Goal: Information Seeking & Learning: Learn about a topic

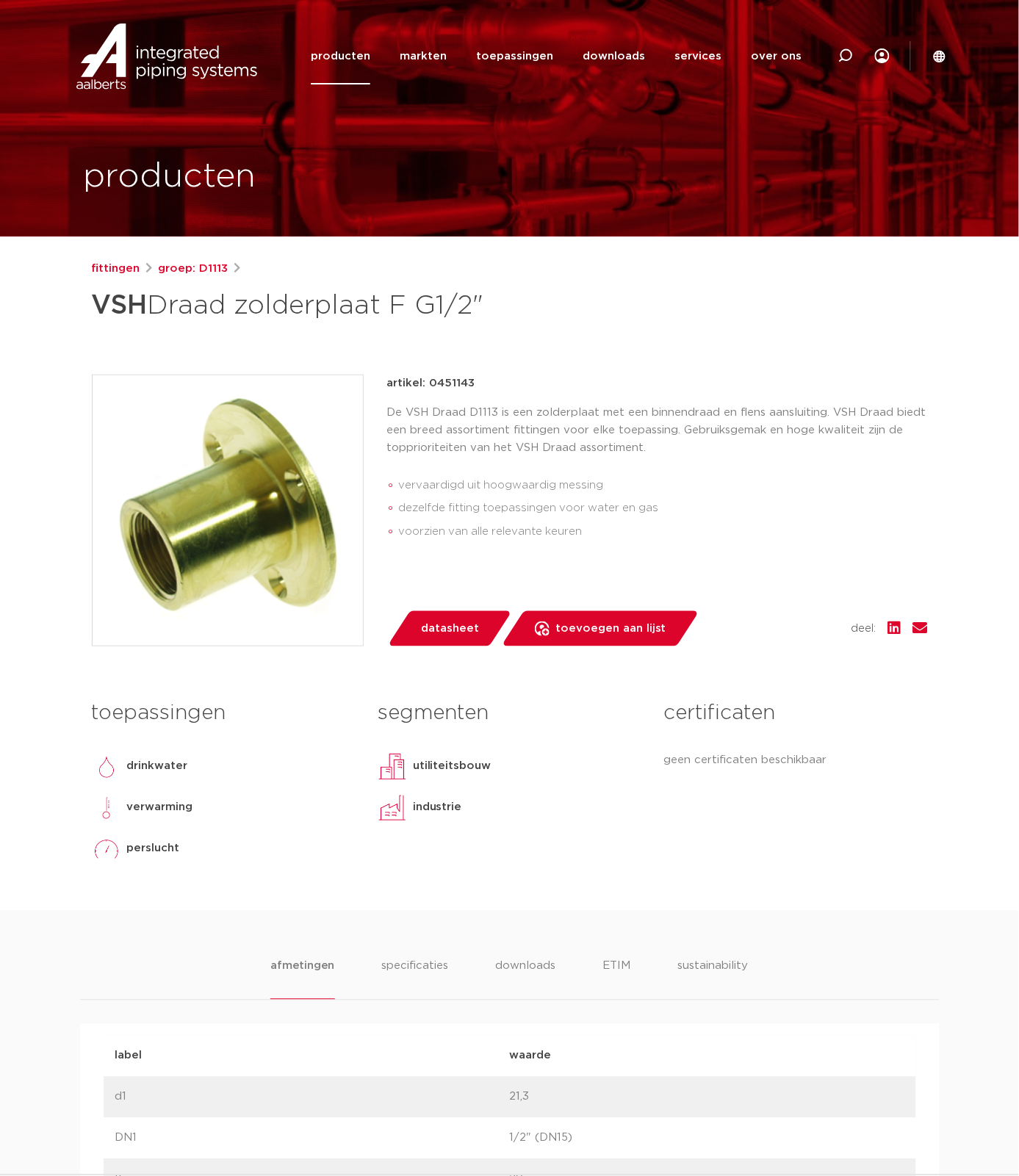
click at [680, 564] on div "artikel: 0451143 De VSH Draad D1113 is een zolderplaat met een binnendraad en f…" at bounding box center [657, 511] width 541 height 272
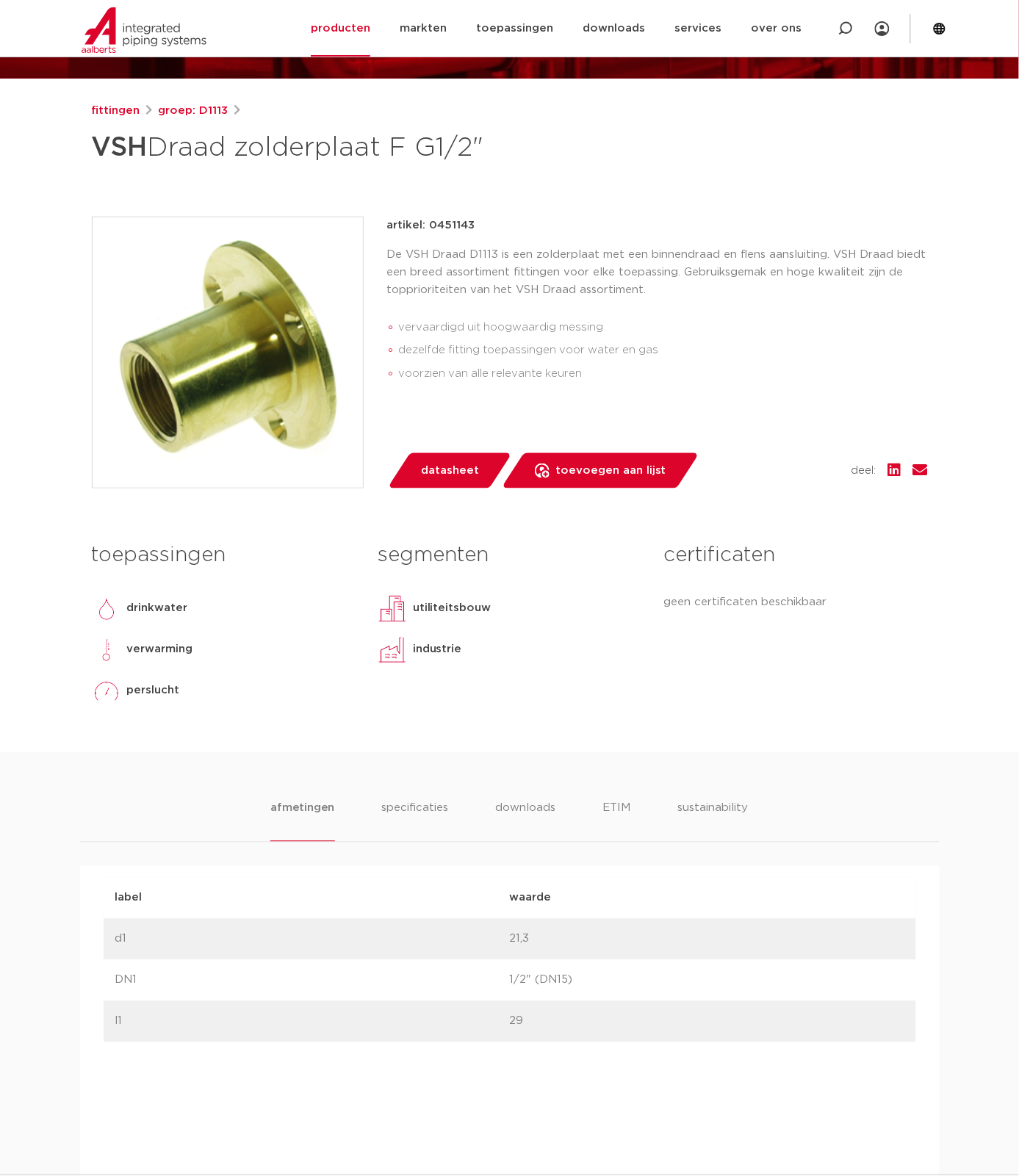
scroll to position [189, 0]
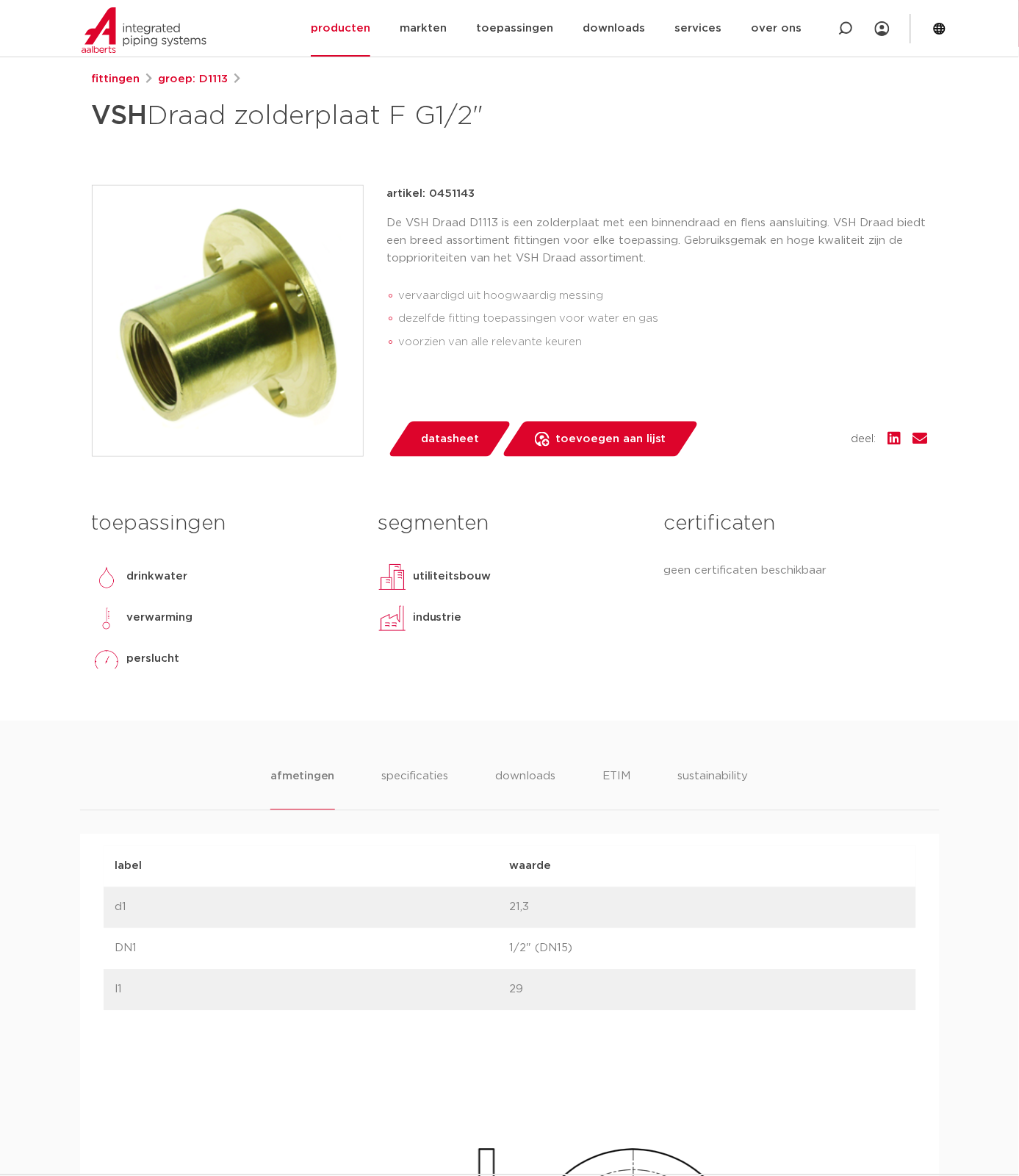
click at [247, 382] on img at bounding box center [228, 321] width 270 height 270
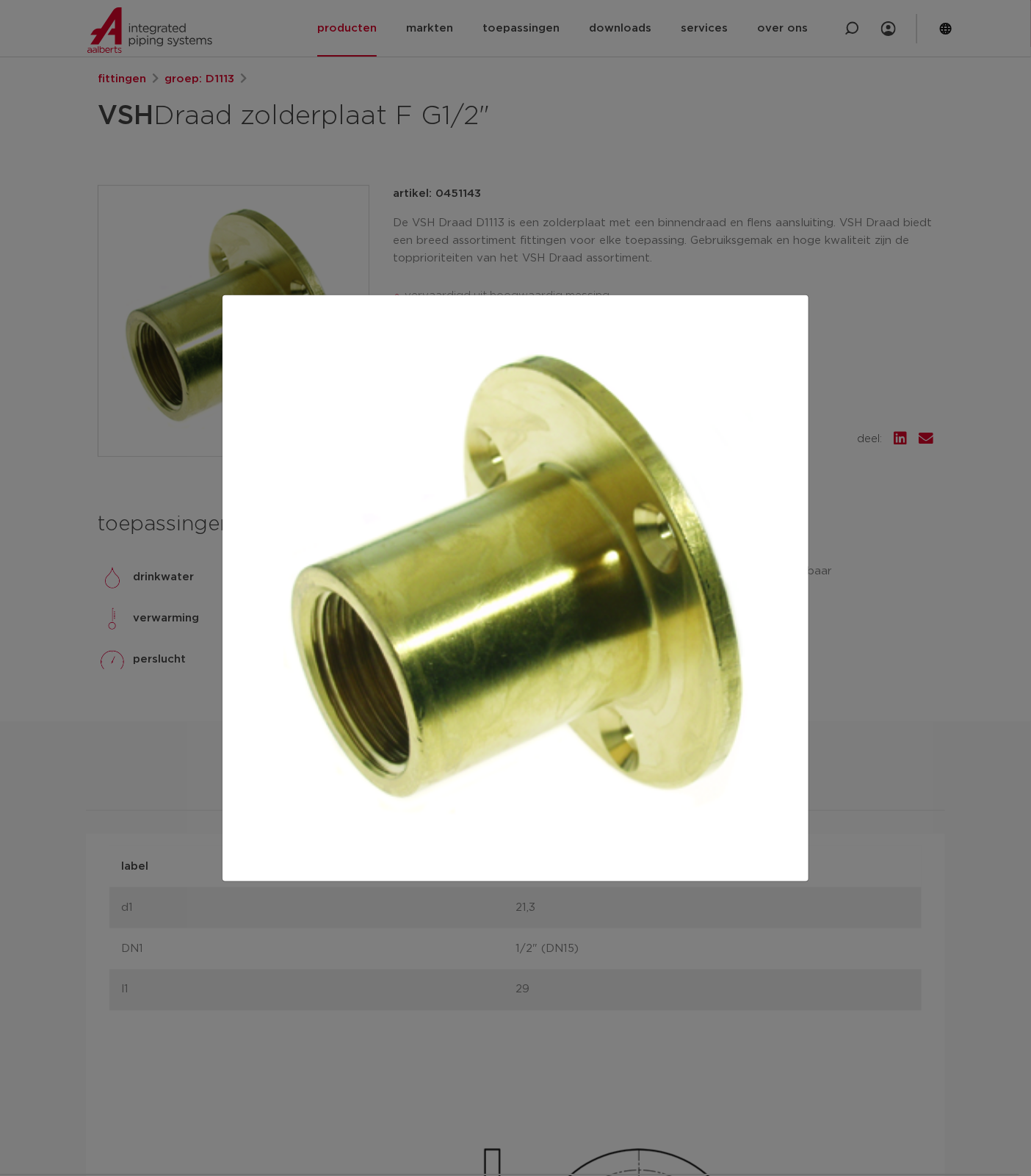
click at [865, 779] on div at bounding box center [515, 588] width 1031 height 1176
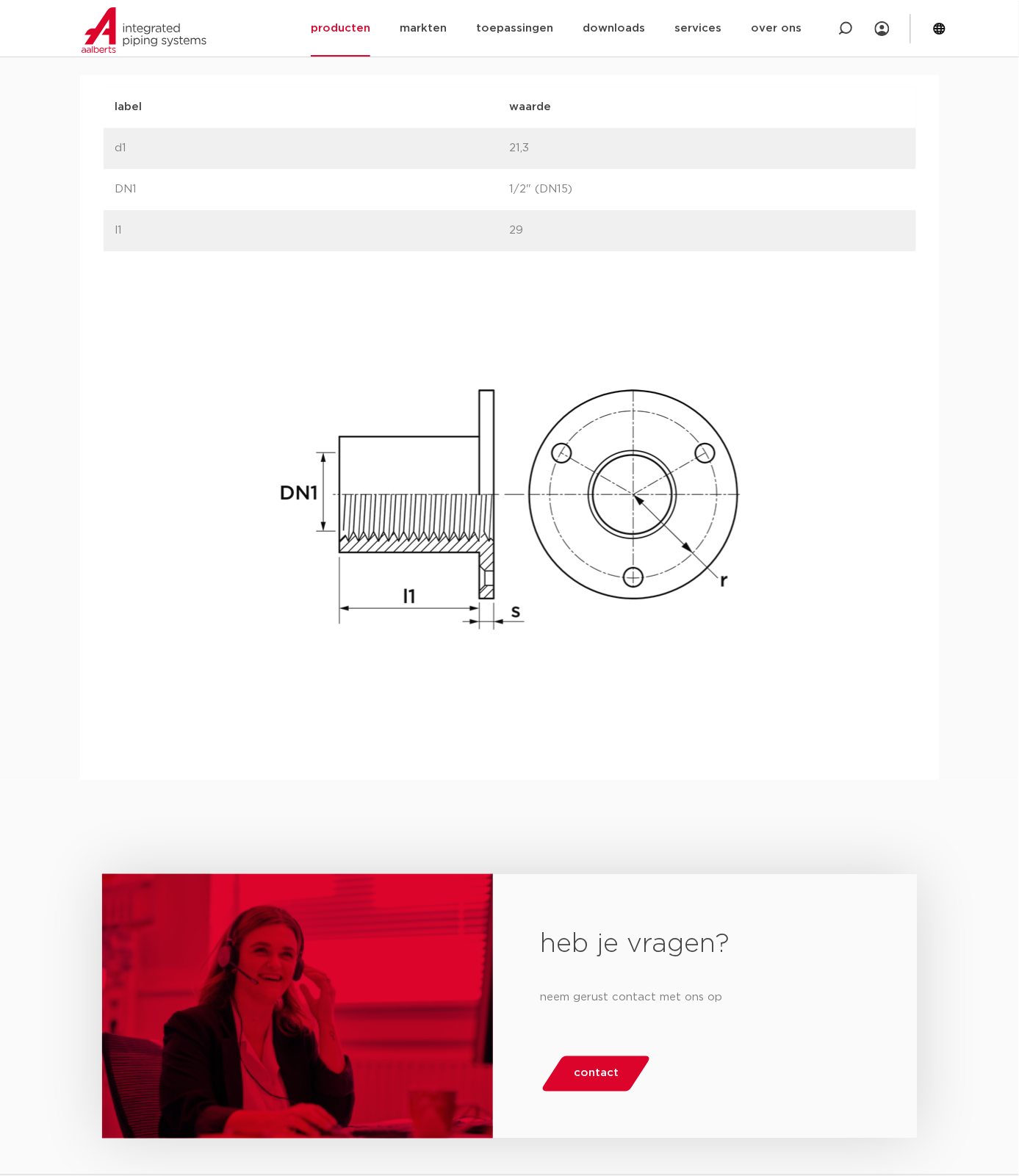
scroll to position [296, 0]
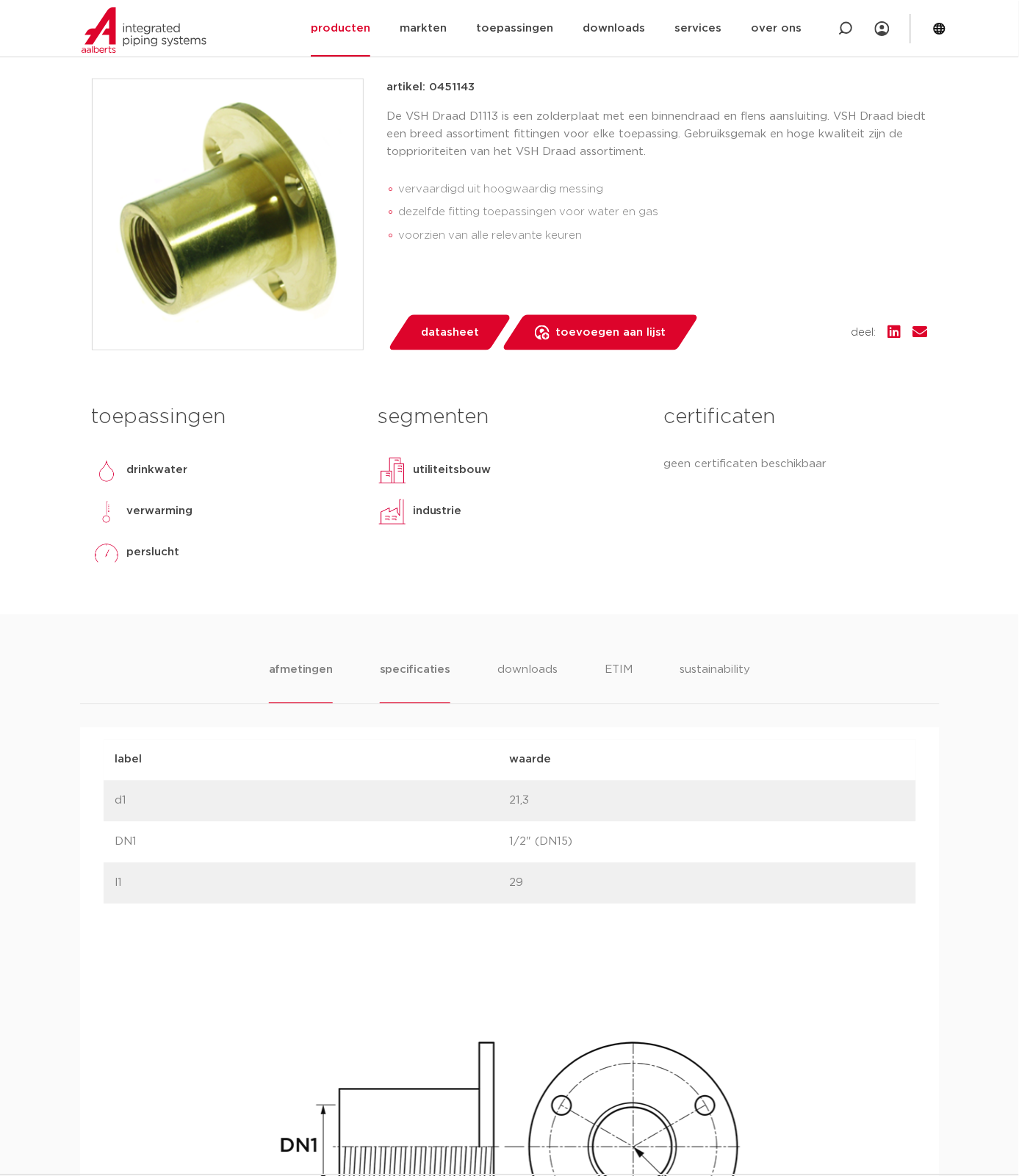
click at [408, 669] on li "specificaties" at bounding box center [415, 683] width 71 height 42
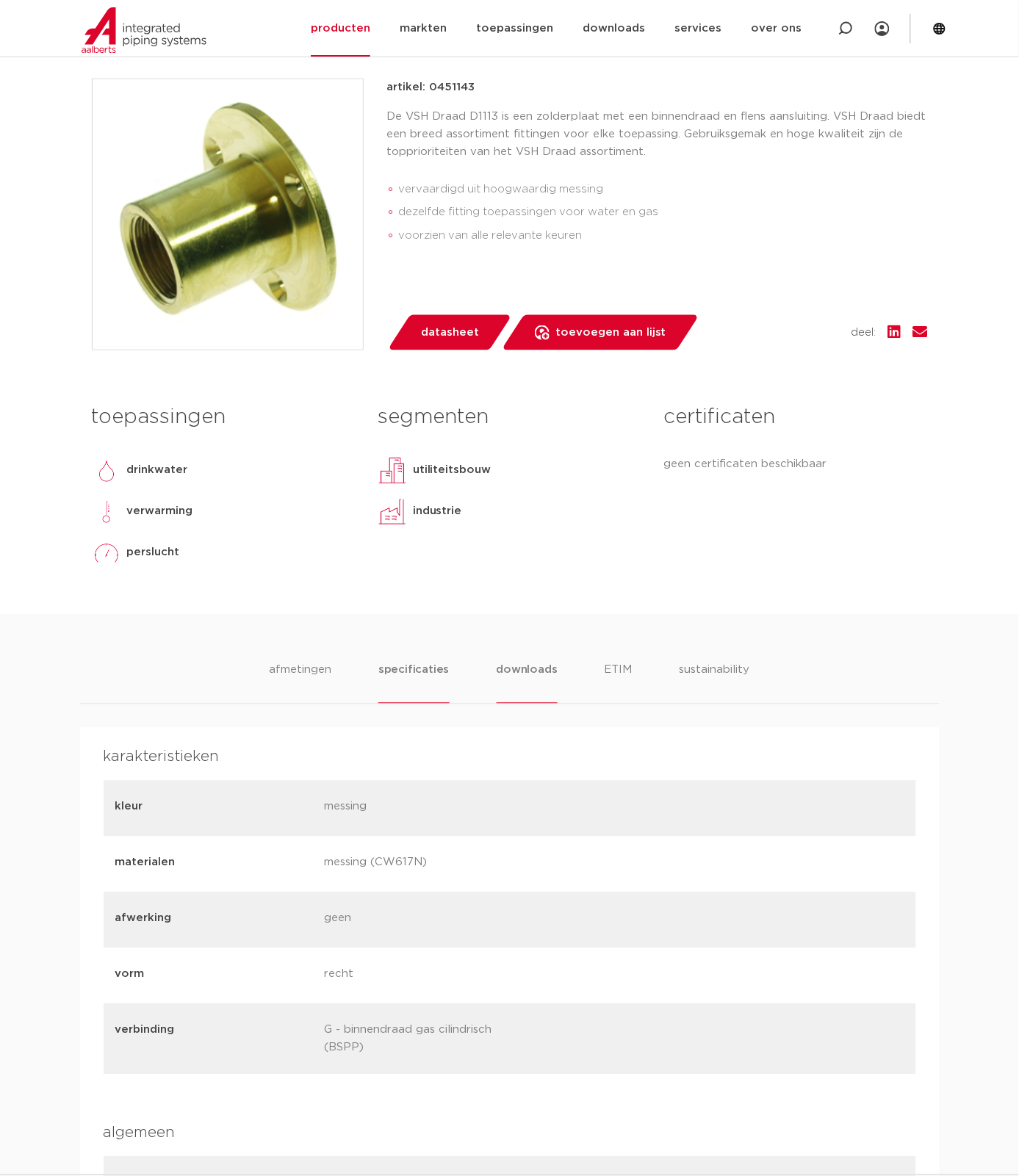
click at [526, 667] on li "downloads" at bounding box center [527, 683] width 61 height 42
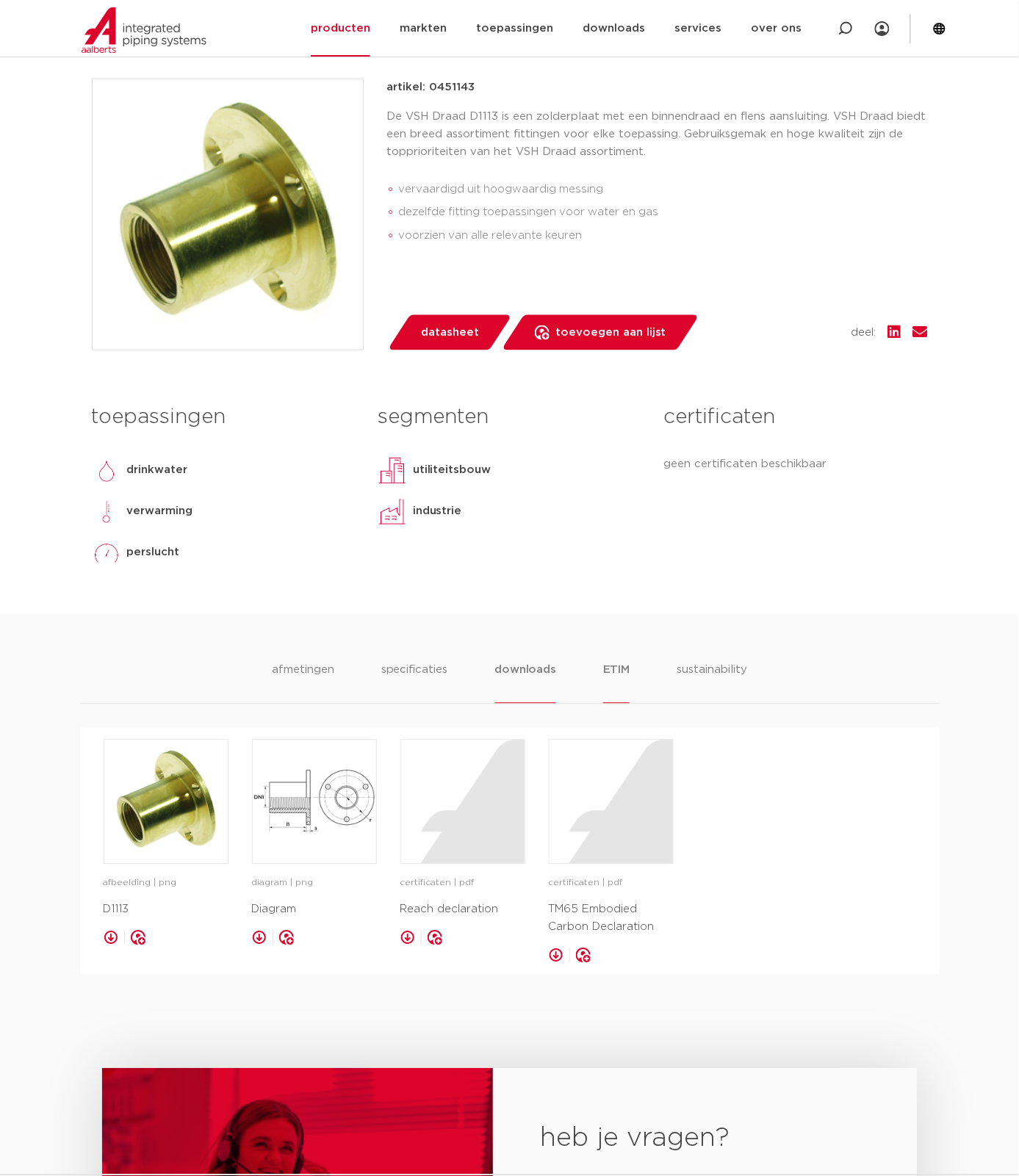
click at [603, 668] on li "ETIM" at bounding box center [616, 683] width 27 height 42
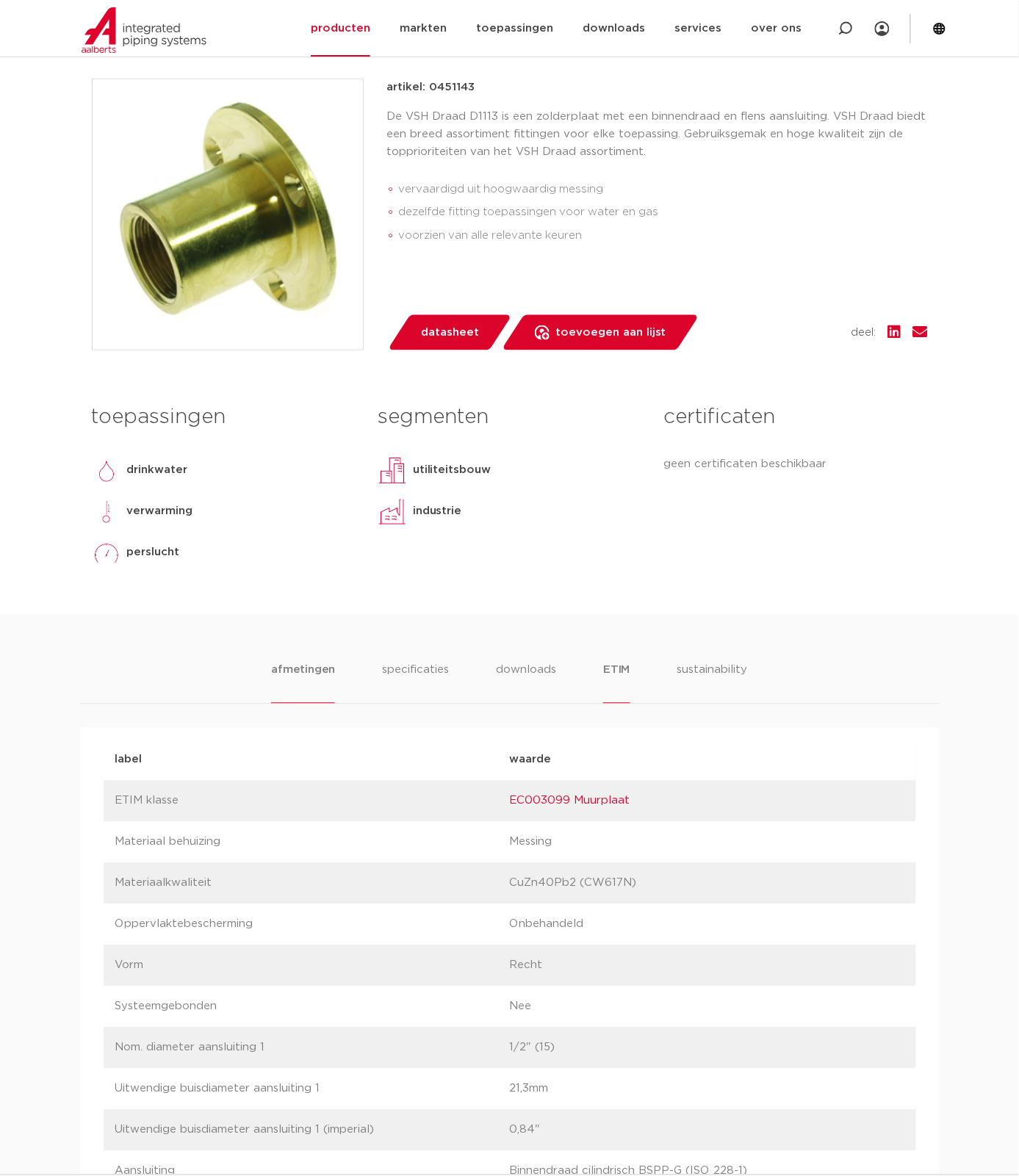
click at [318, 672] on li "afmetingen" at bounding box center [303, 683] width 64 height 42
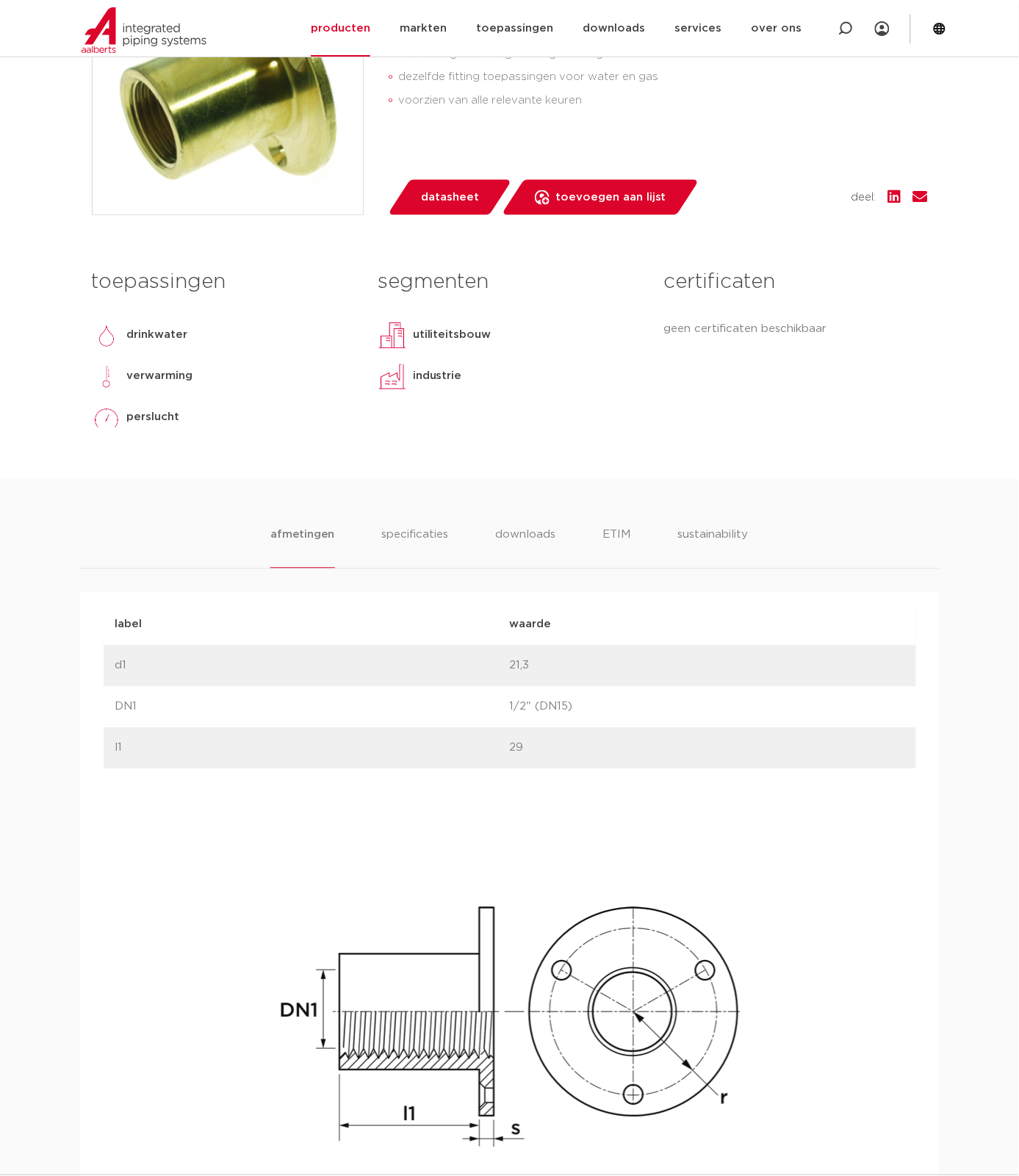
scroll to position [486, 0]
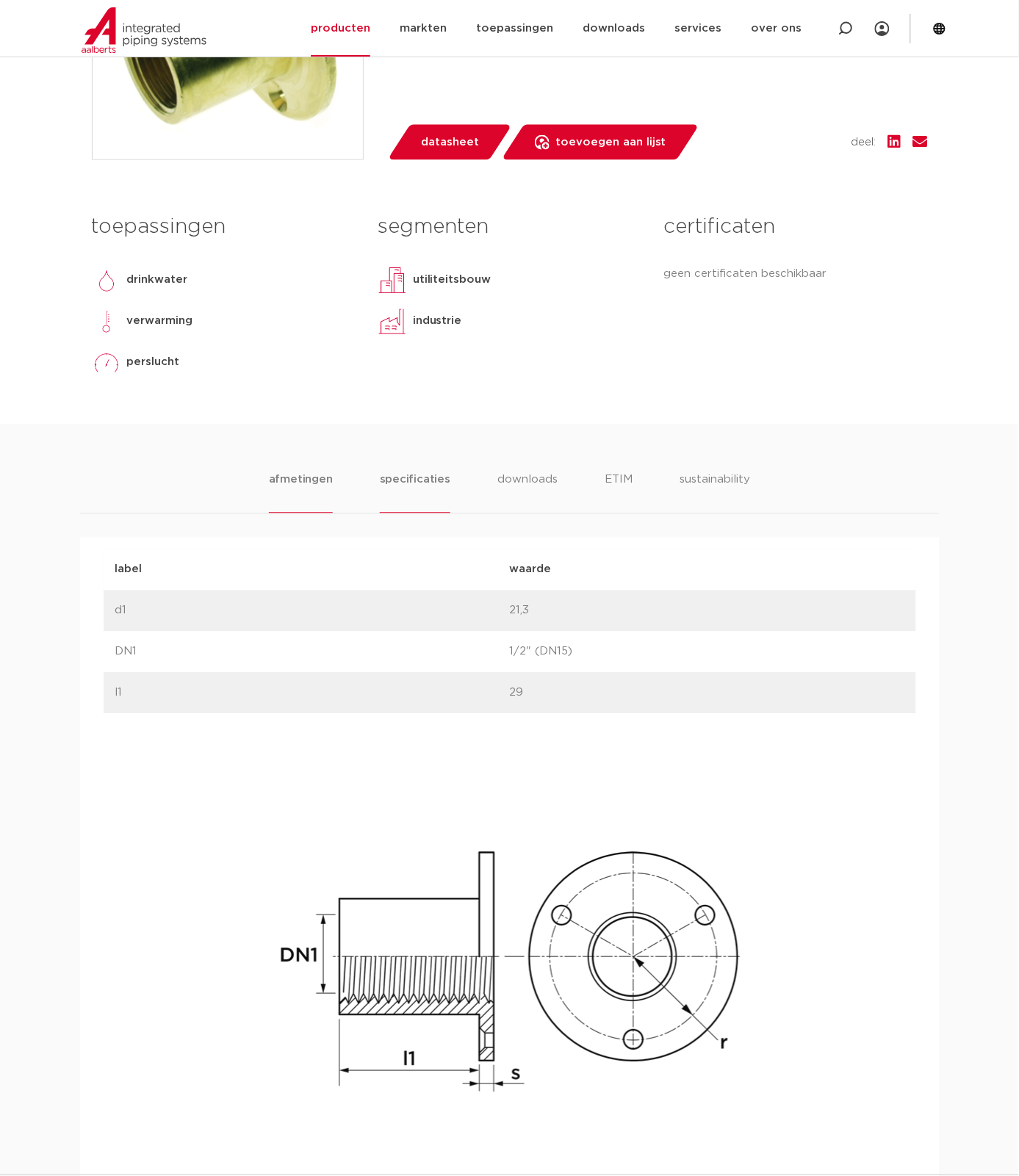
click at [419, 483] on li "specificaties" at bounding box center [415, 492] width 71 height 42
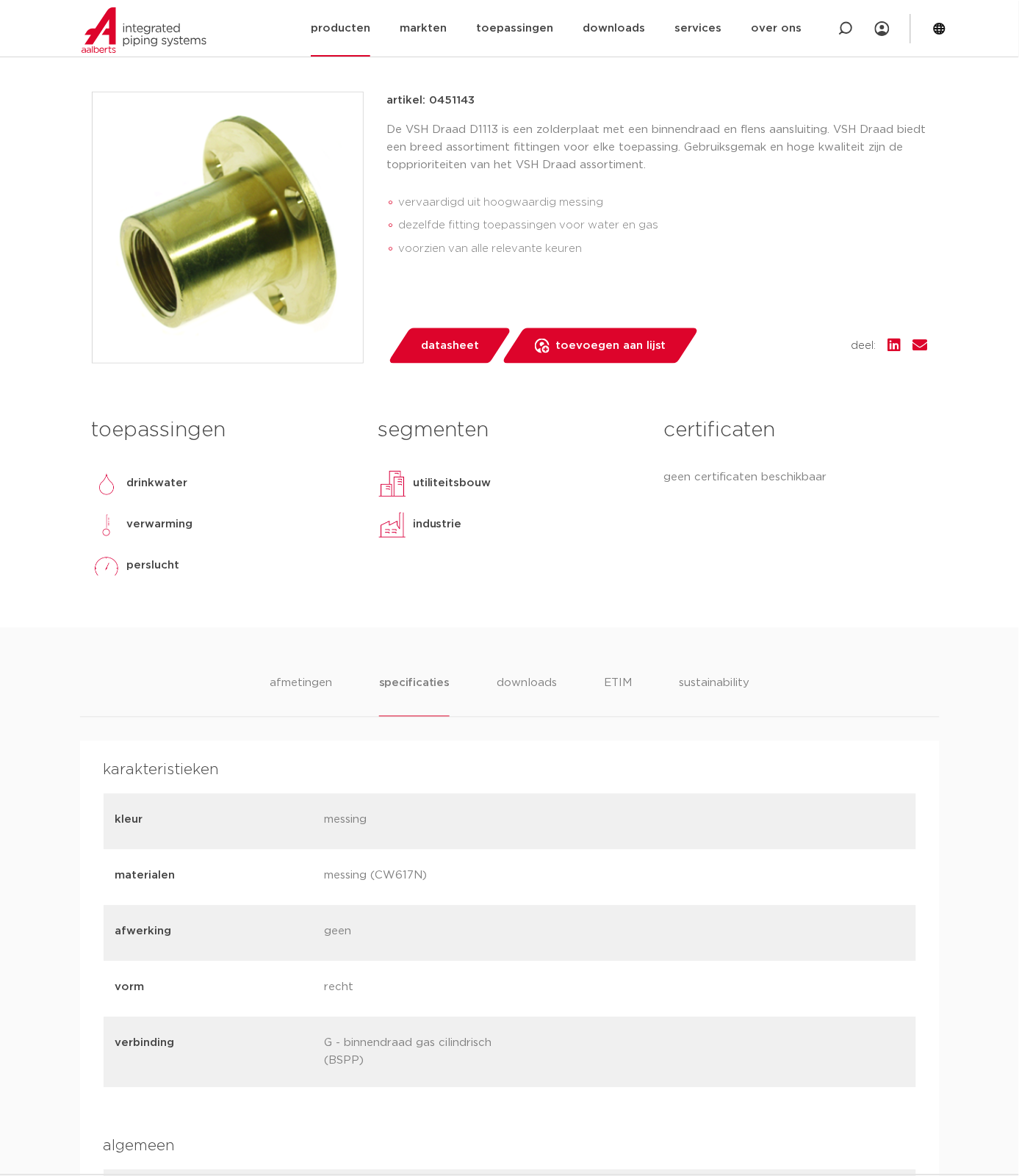
scroll to position [0, 0]
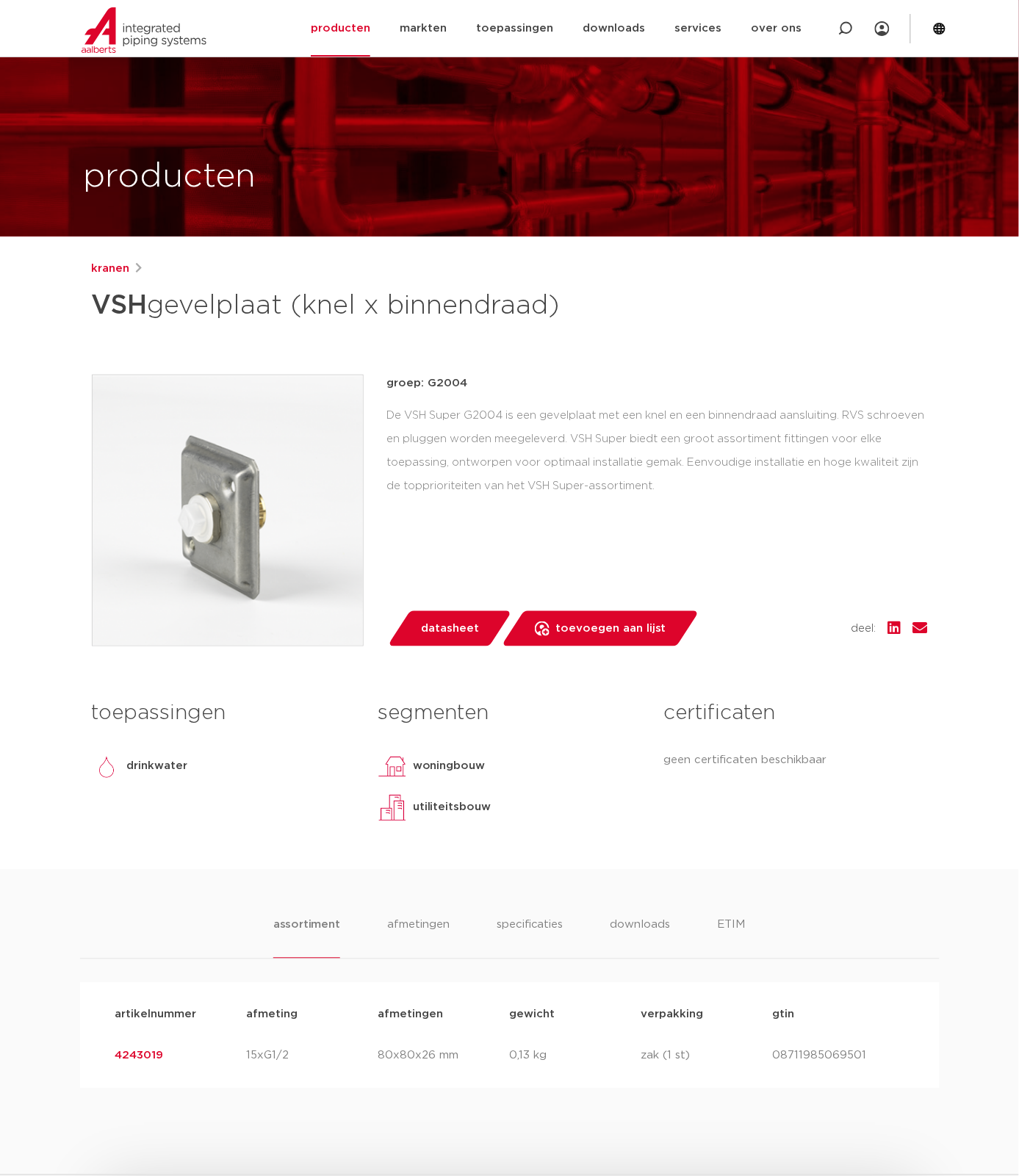
scroll to position [571, 0]
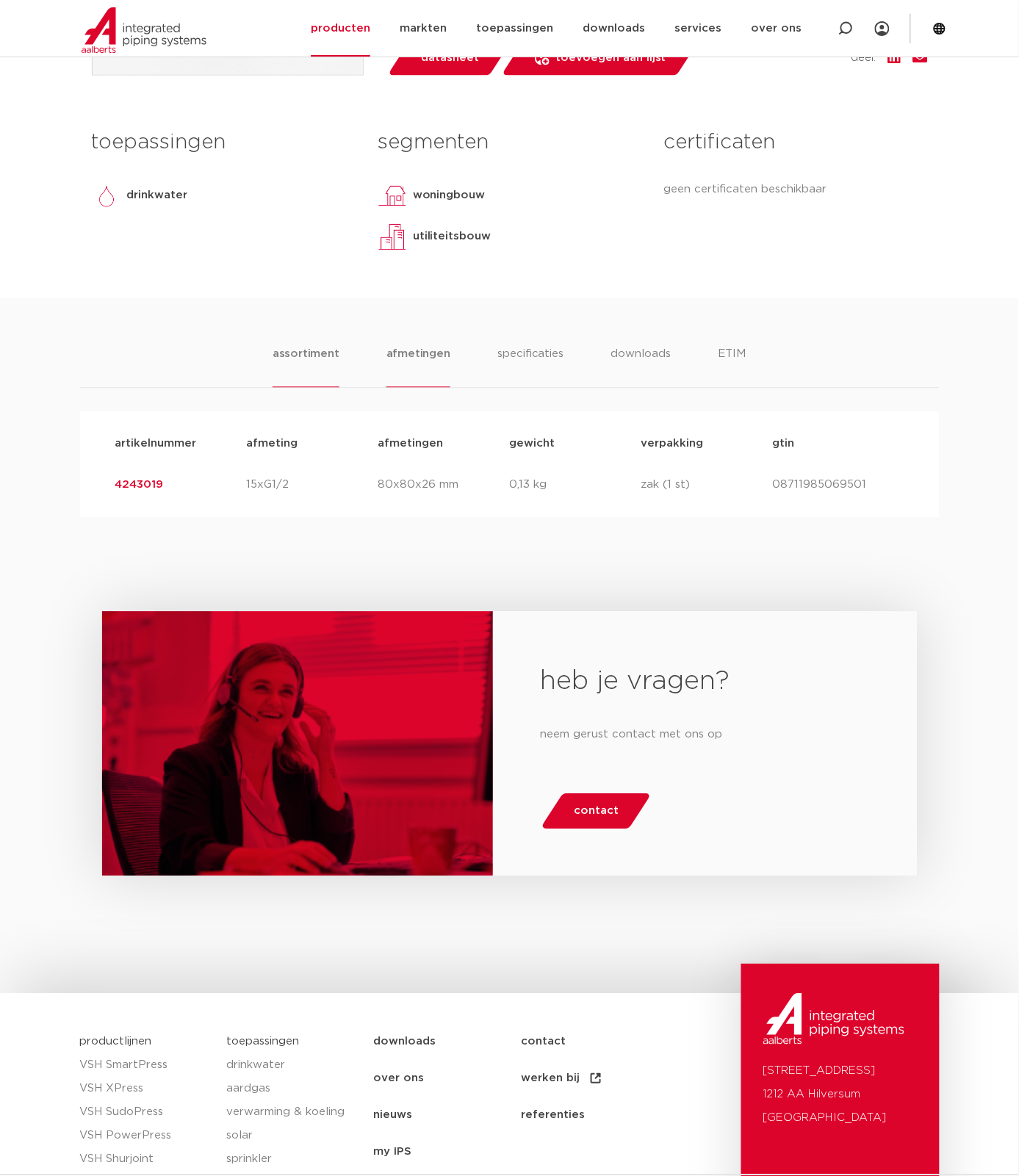
click at [411, 365] on li "afmetingen" at bounding box center [418, 367] width 64 height 42
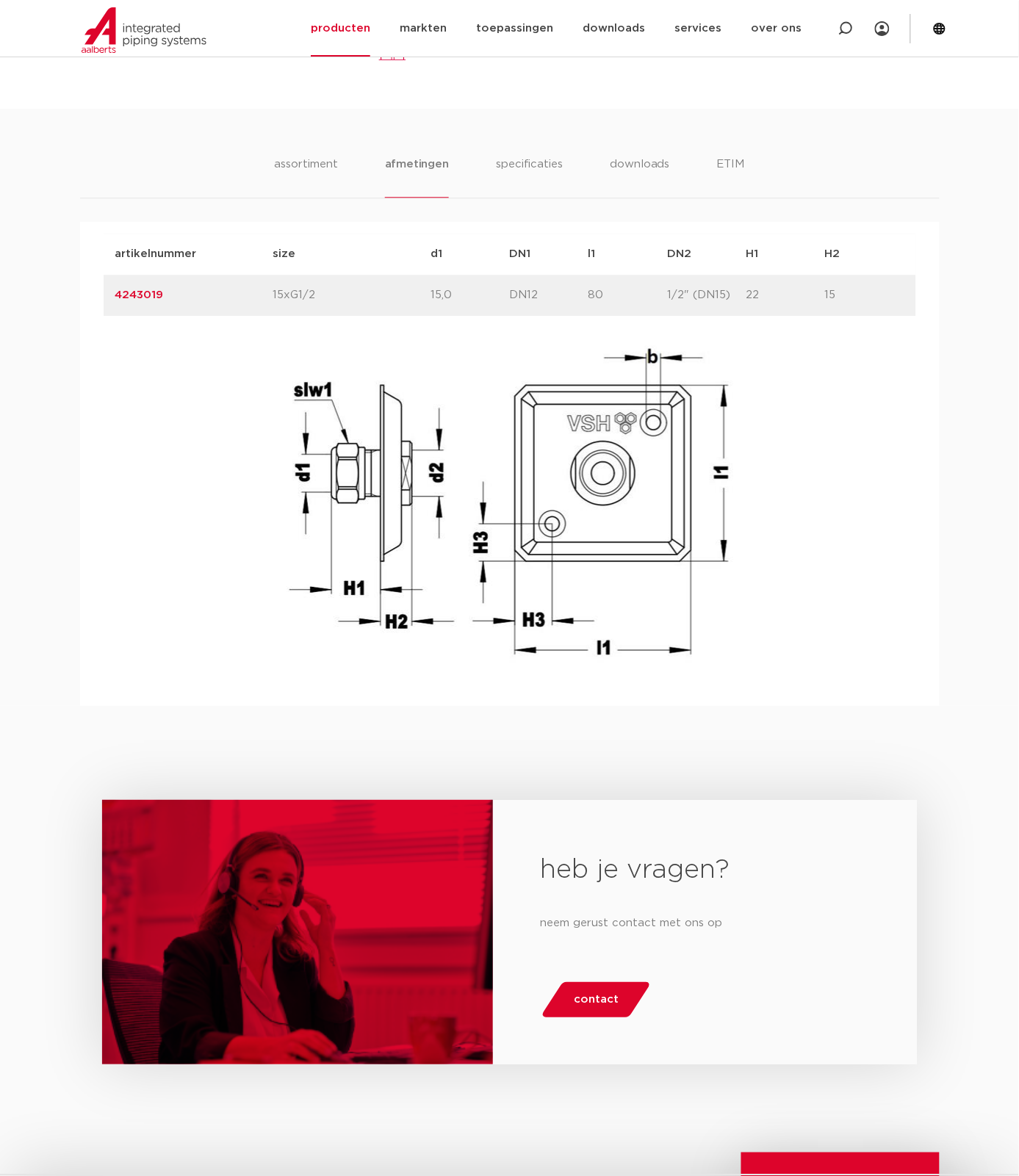
scroll to position [0, 0]
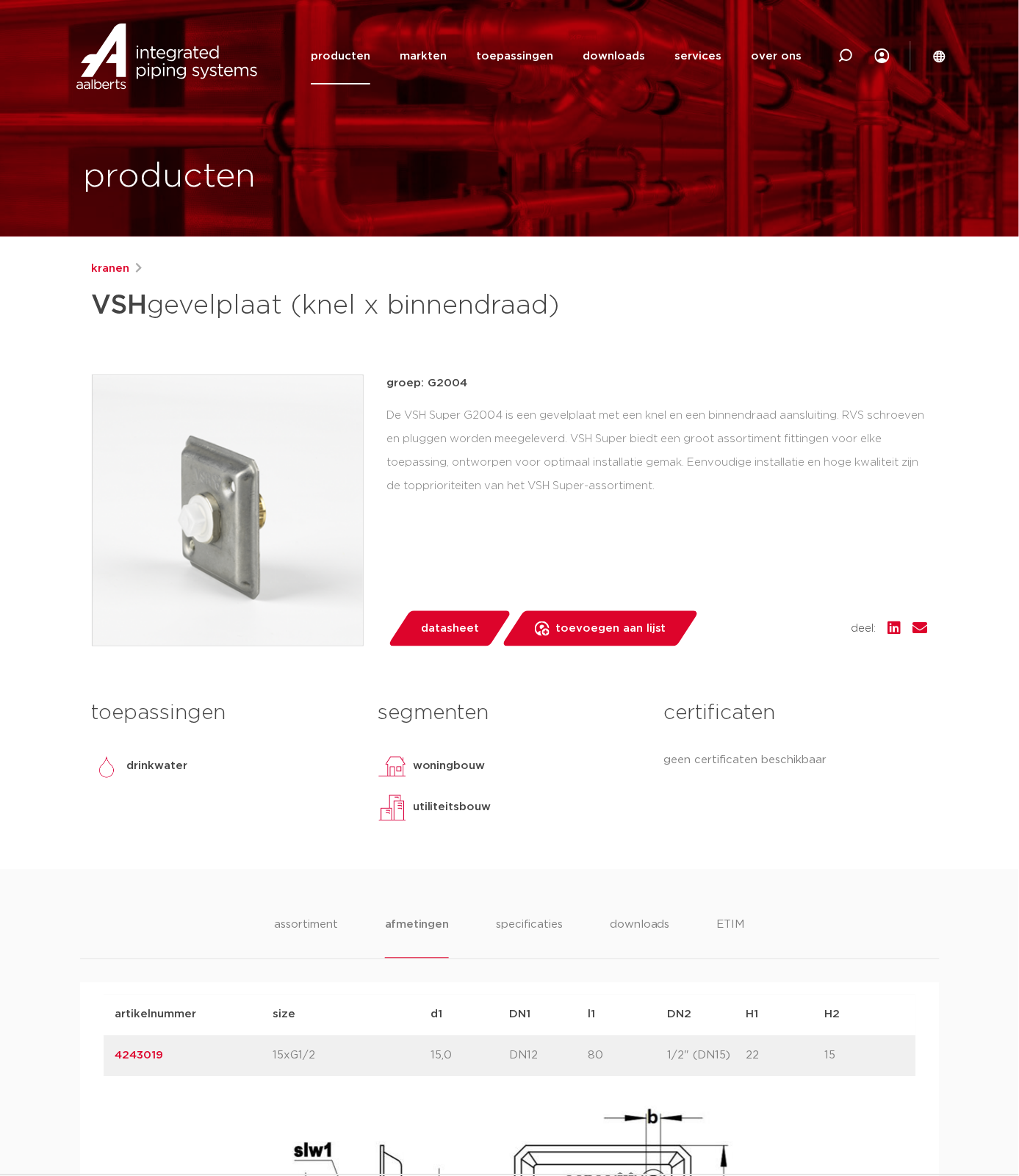
click at [230, 597] on img at bounding box center [228, 511] width 270 height 270
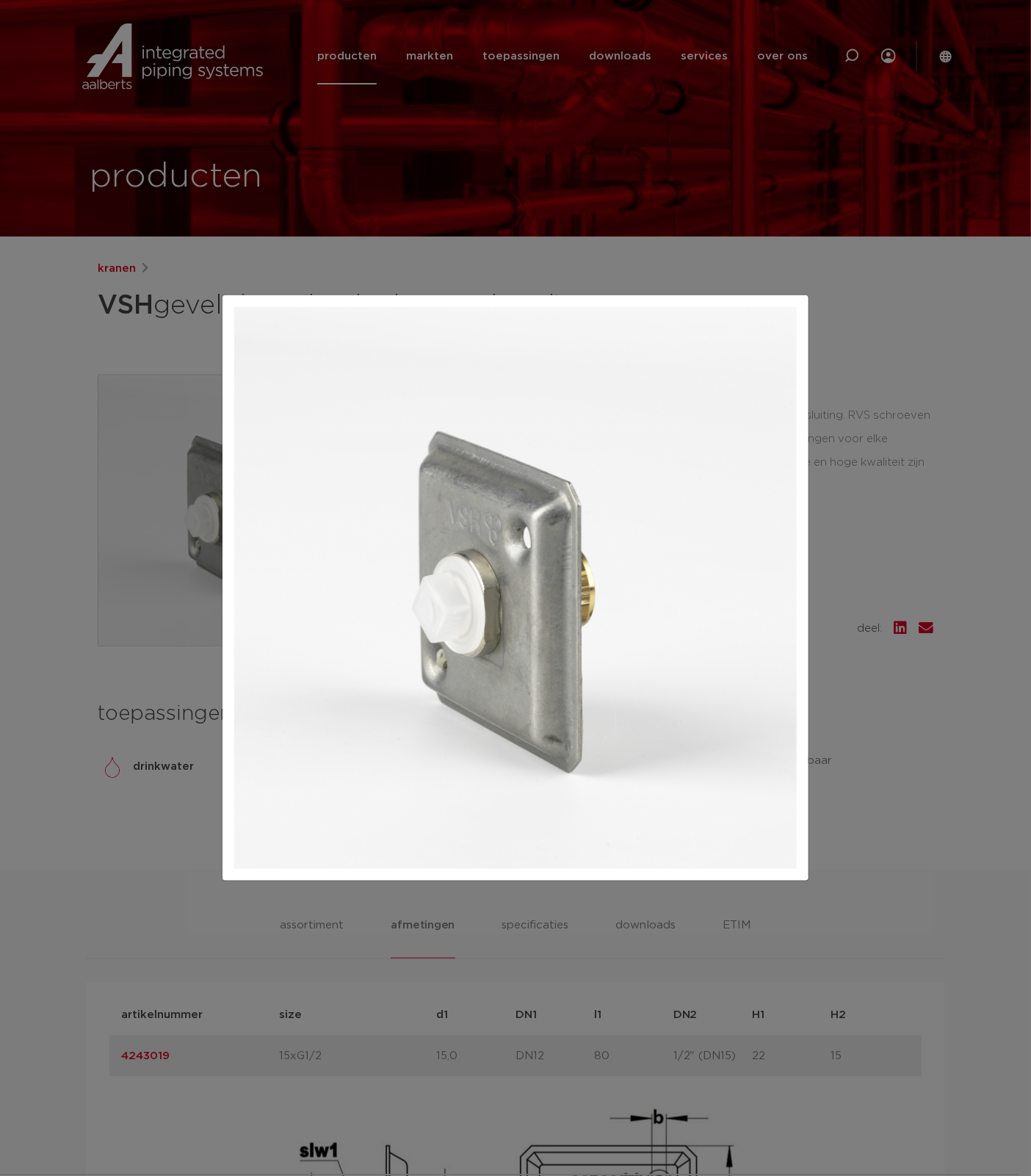
click at [68, 722] on div at bounding box center [515, 588] width 1031 height 1176
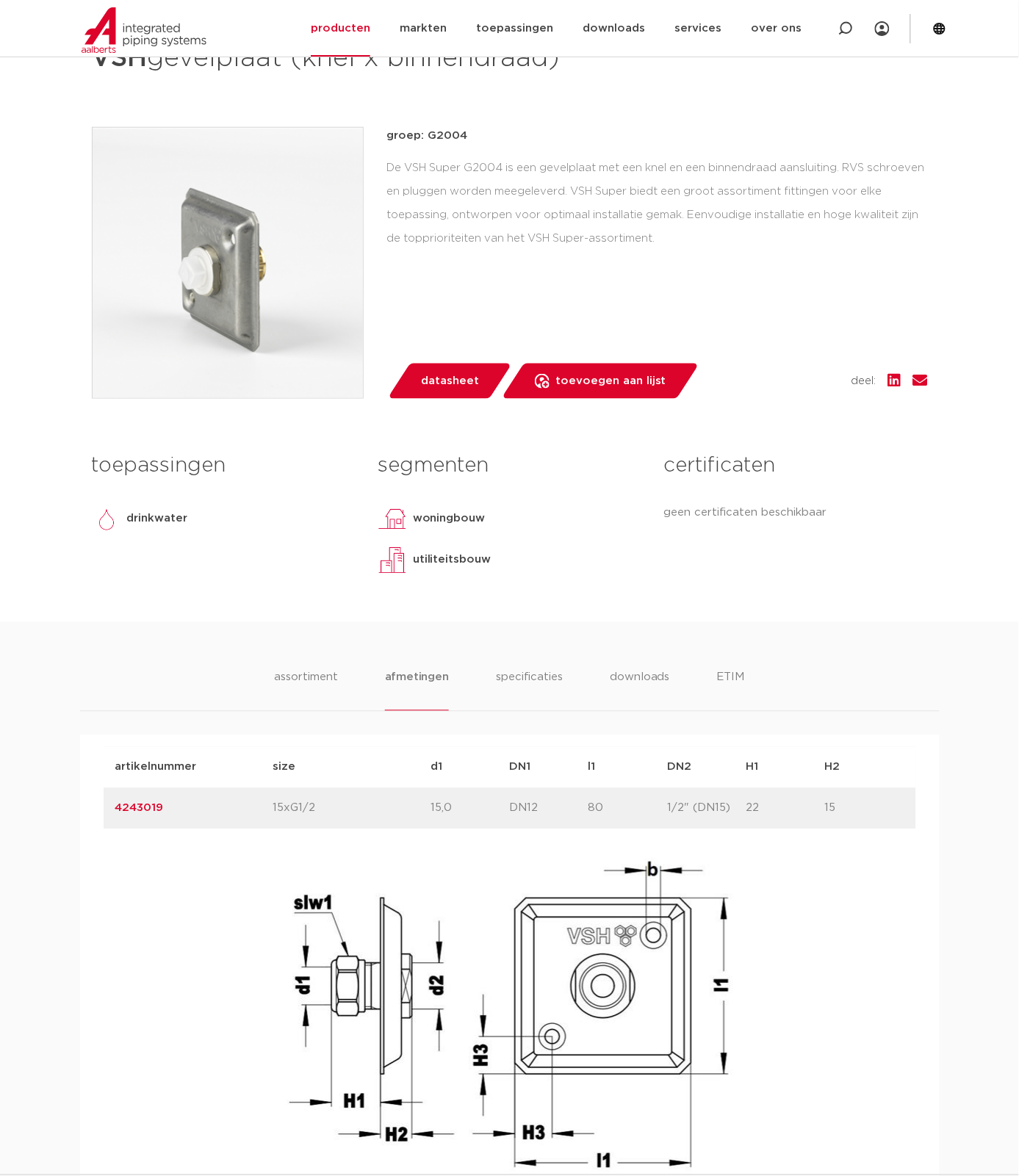
scroll to position [571, 0]
